Goal: Obtain resource: Obtain resource

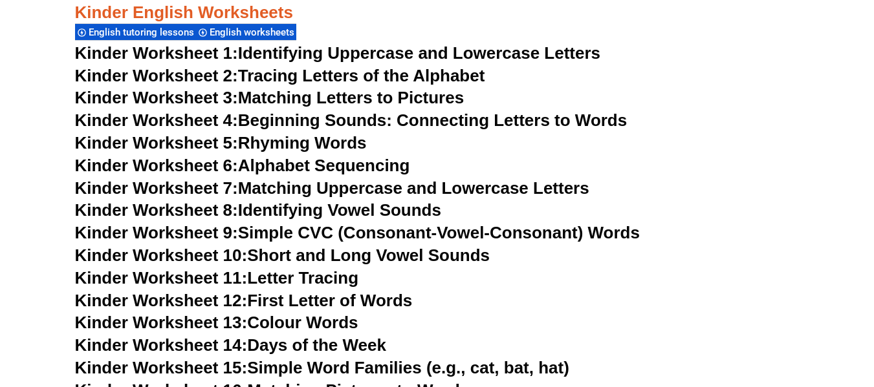
scroll to position [341, 0]
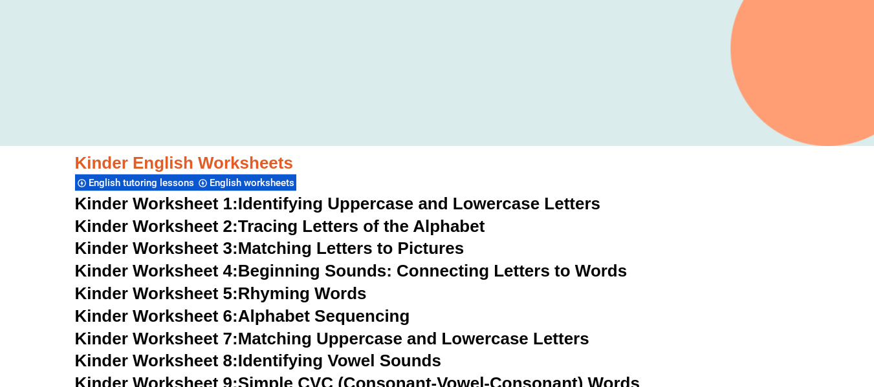
click at [391, 245] on link "Kinder Worksheet 3: Matching Letters to Pictures" at bounding box center [269, 248] width 389 height 19
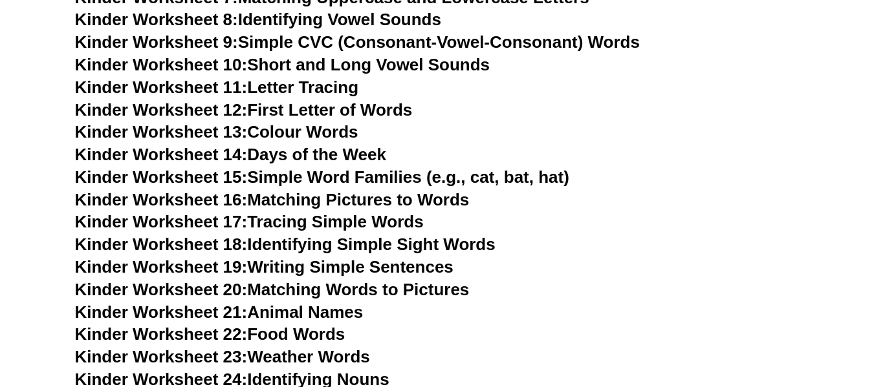
scroll to position [212, 0]
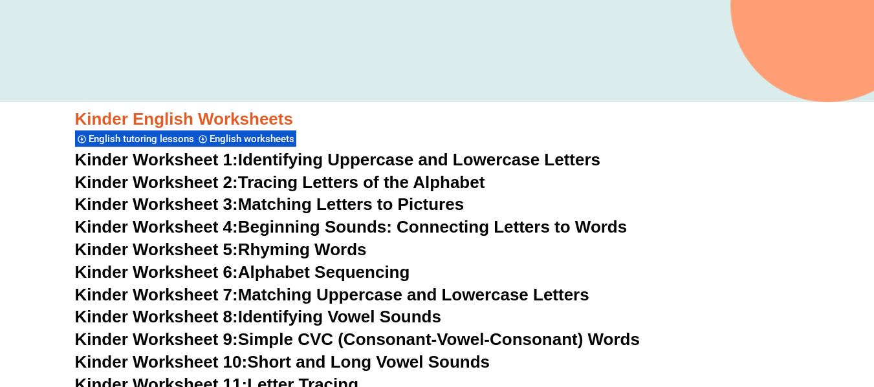
scroll to position [406, 0]
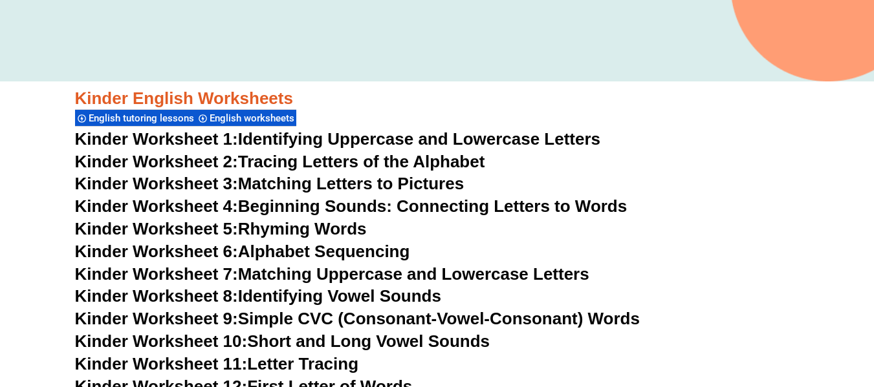
click at [358, 231] on link "Kinder Worksheet 5: Rhyming Words" at bounding box center [221, 228] width 292 height 19
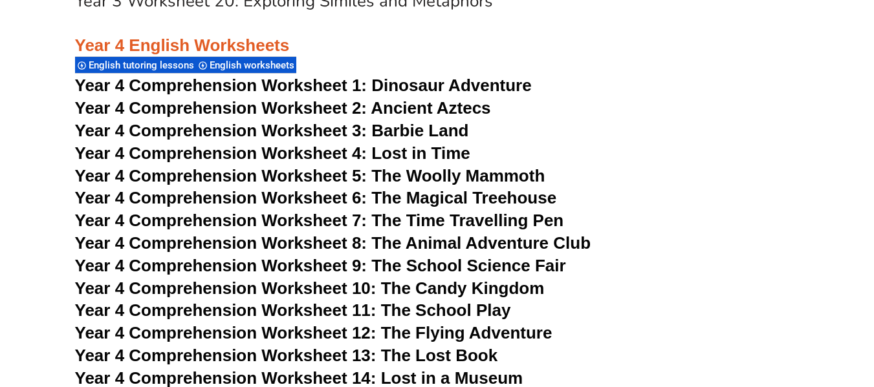
scroll to position [4933, 0]
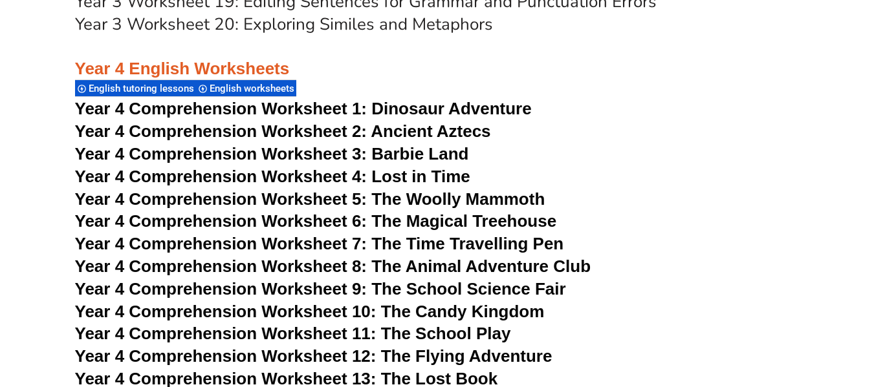
click at [411, 107] on span "Dinosaur Adventure" at bounding box center [451, 108] width 160 height 19
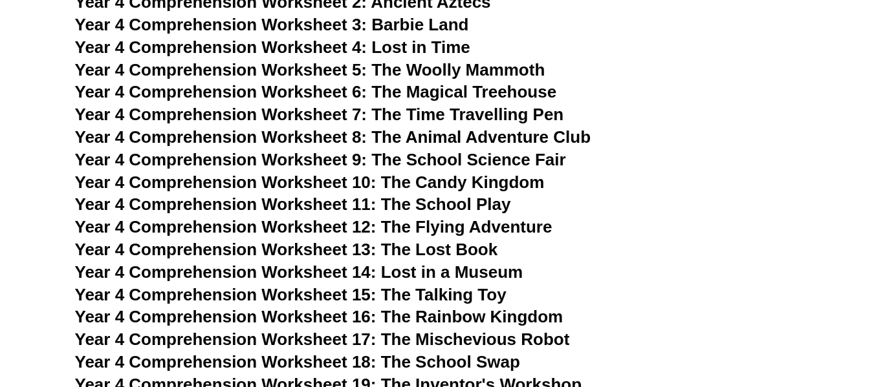
scroll to position [5385, 0]
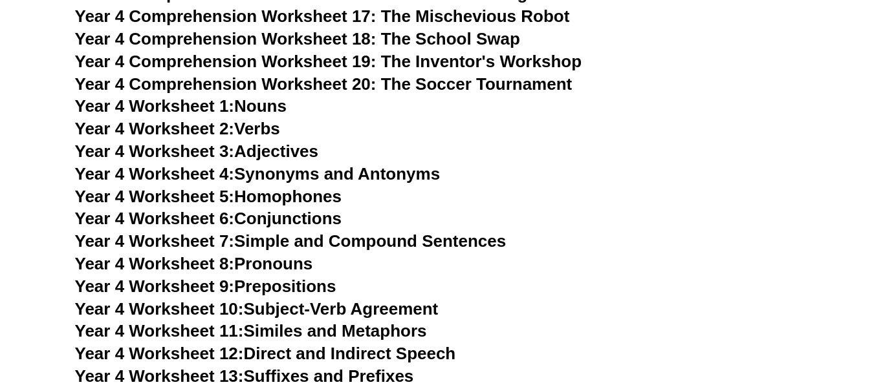
click at [270, 105] on link "Year 4 Worksheet 1: Nouns" at bounding box center [180, 105] width 211 height 19
click at [272, 129] on link "Year 4 Worksheet 2: Verbs" at bounding box center [177, 128] width 205 height 19
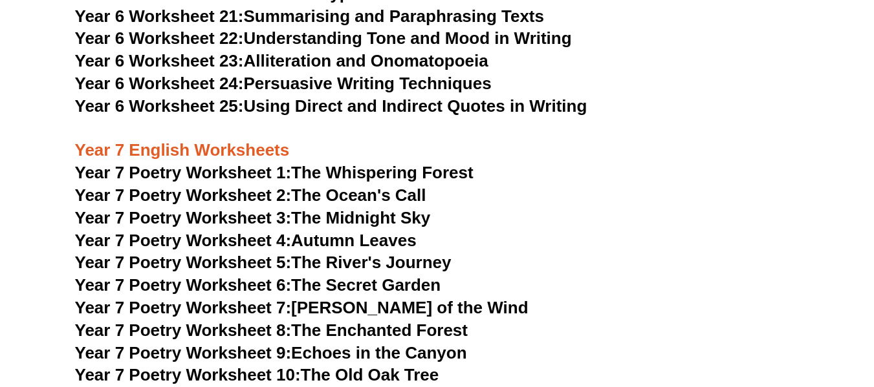
scroll to position [7778, 0]
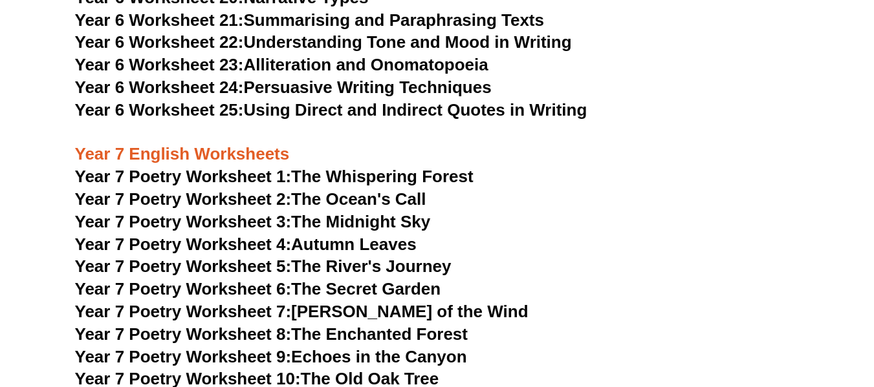
click at [345, 167] on link "Year 7 Poetry Worksheet 1: The Whispering Forest" at bounding box center [274, 176] width 398 height 19
click at [383, 189] on link "Year 7 Poetry Worksheet 2: The Ocean's Call" at bounding box center [250, 198] width 351 height 19
click at [417, 167] on link "Year 7 Poetry Worksheet 1: The Whispering Forest" at bounding box center [274, 176] width 398 height 19
